Goal: Information Seeking & Learning: Find specific fact

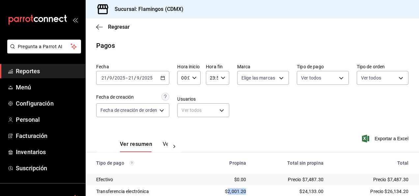
scroll to position [59, 0]
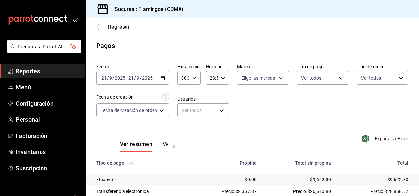
scroll to position [59, 0]
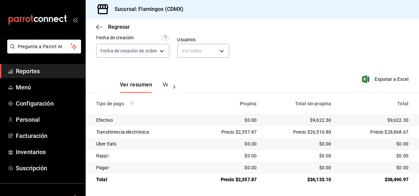
click at [318, 120] on div "$9,622.30" at bounding box center [299, 120] width 64 height 7
copy div "9,622.30"
click at [245, 132] on div "Precio $2,357.87" at bounding box center [226, 131] width 61 height 7
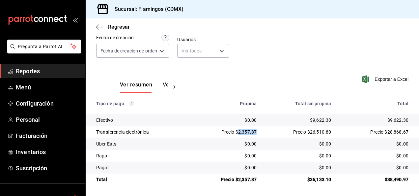
copy div "2,357.87"
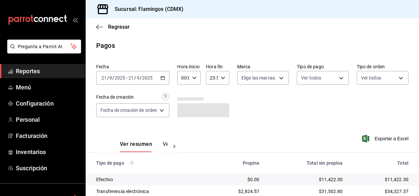
scroll to position [59, 0]
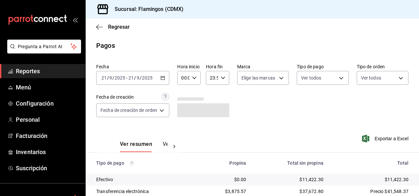
scroll to position [59, 0]
